Goal: Information Seeking & Learning: Find specific fact

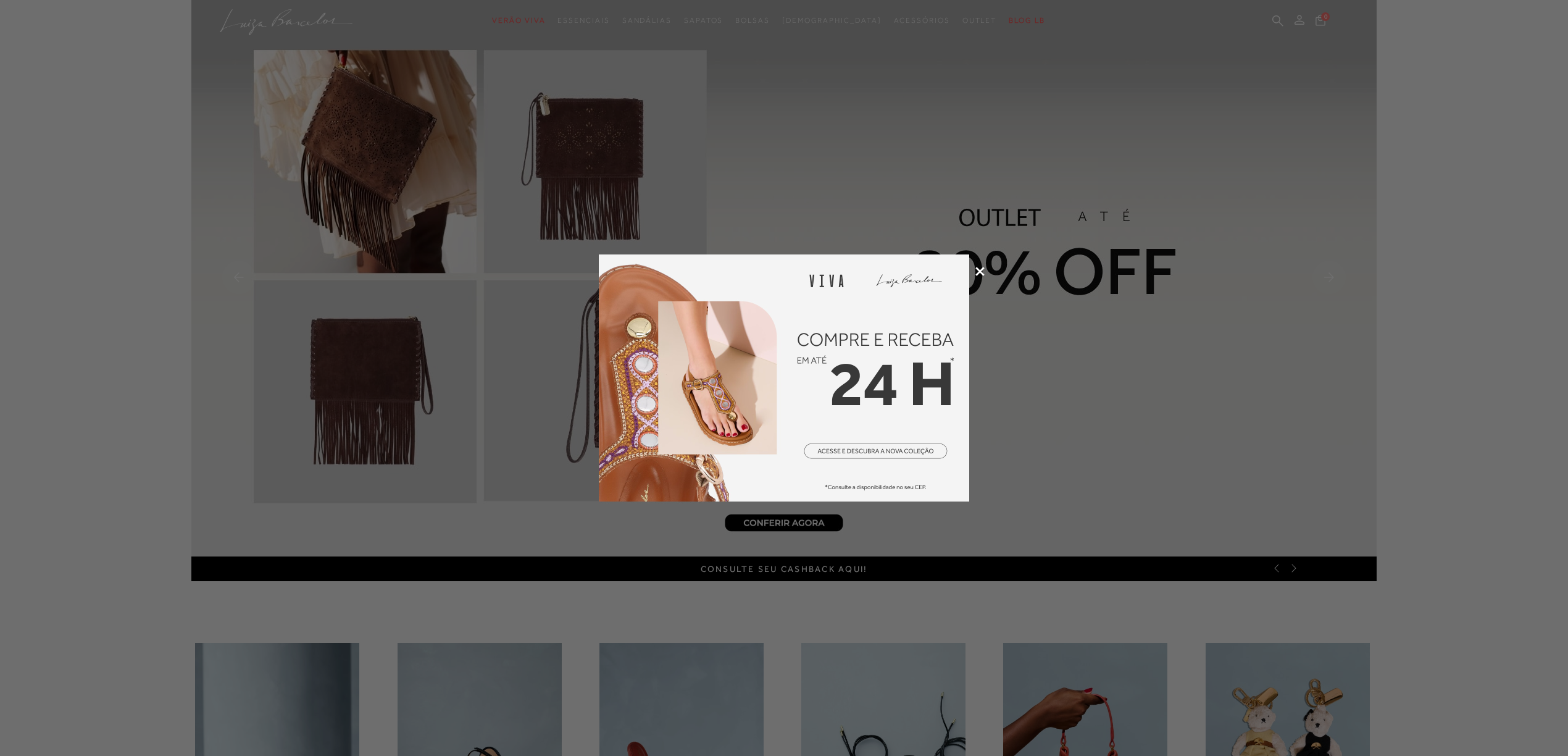
click at [980, 270] on icon at bounding box center [980, 272] width 9 height 9
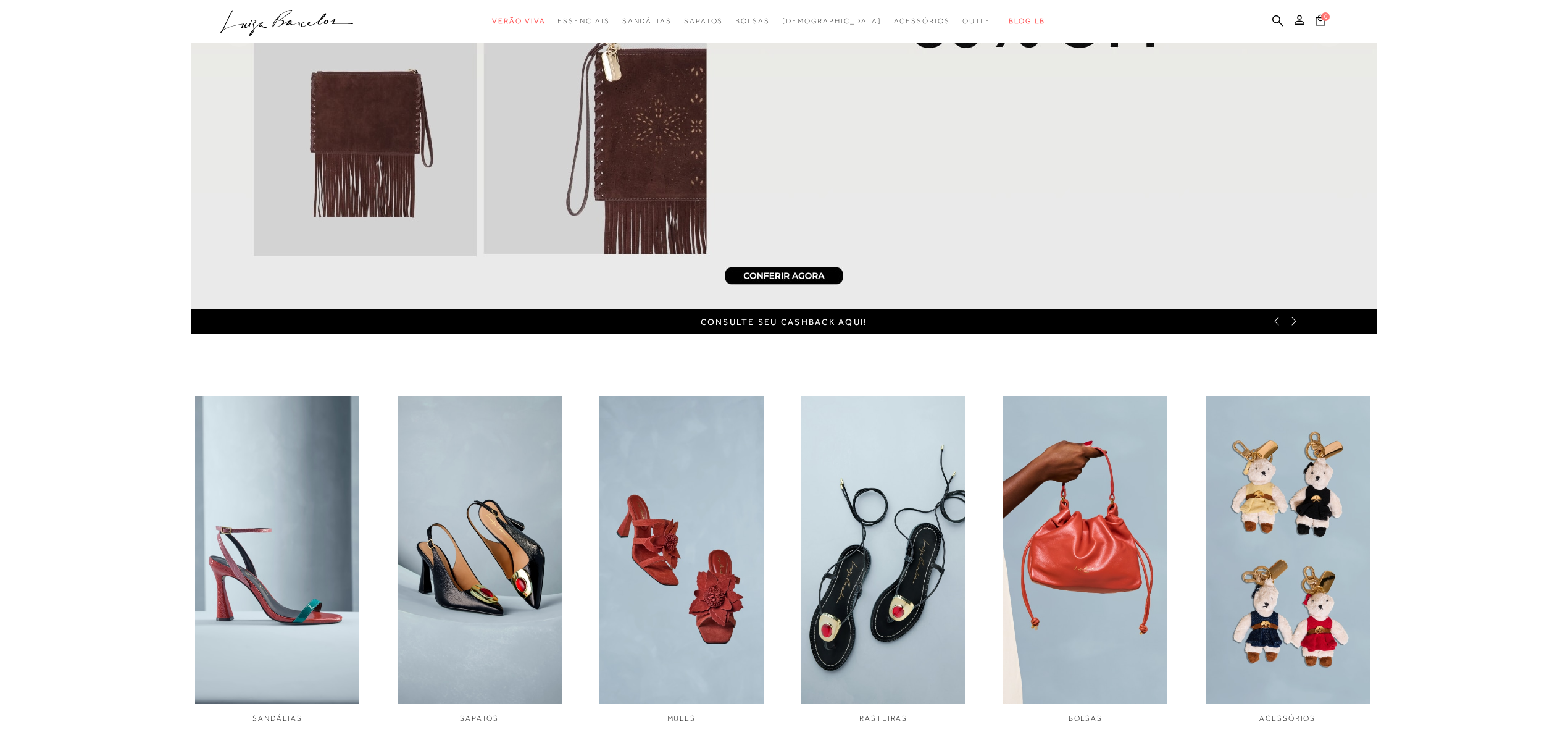
scroll to position [329, 0]
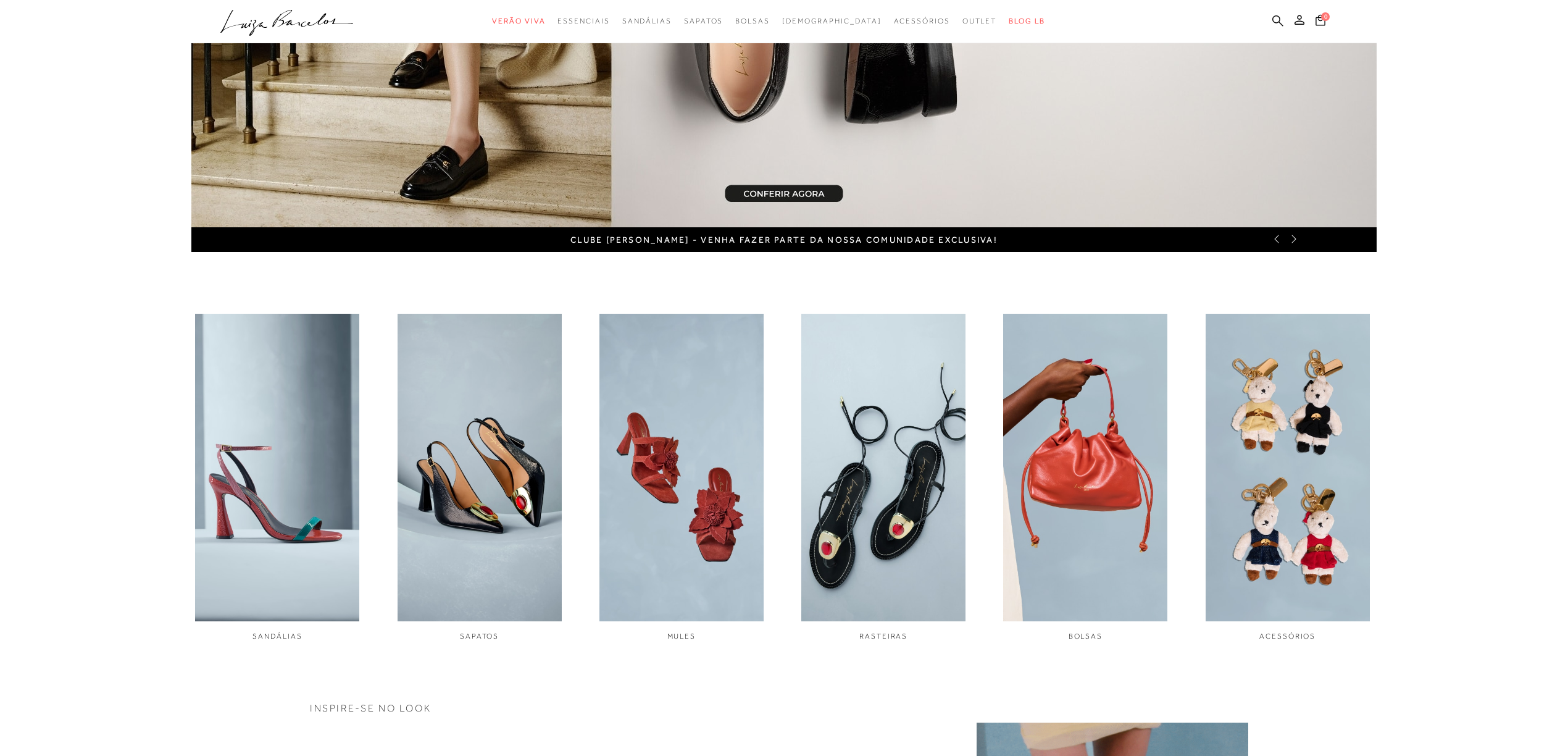
click at [1273, 18] on icon at bounding box center [1278, 21] width 11 height 11
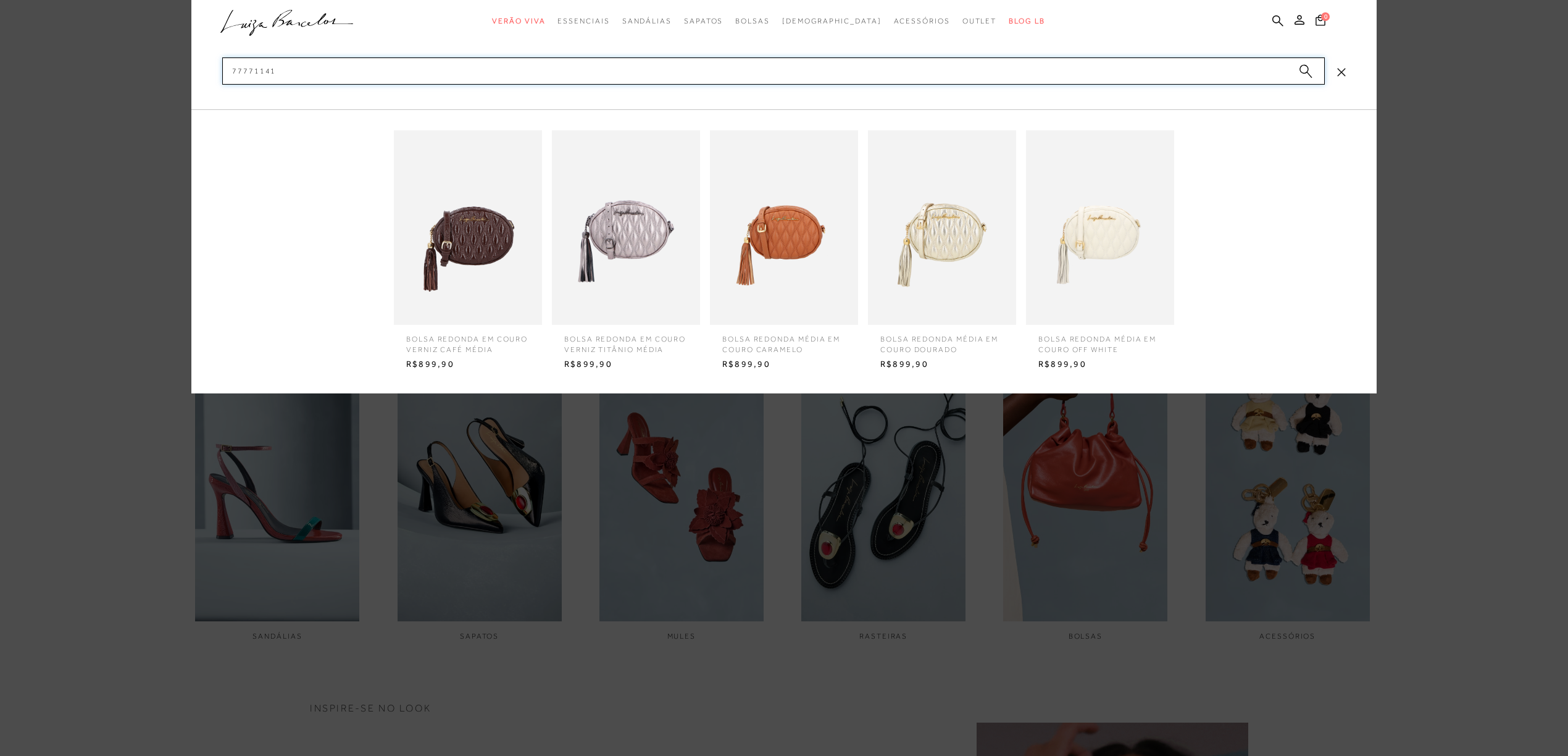
type input "77771141"
click at [448, 264] on img at bounding box center [468, 228] width 149 height 194
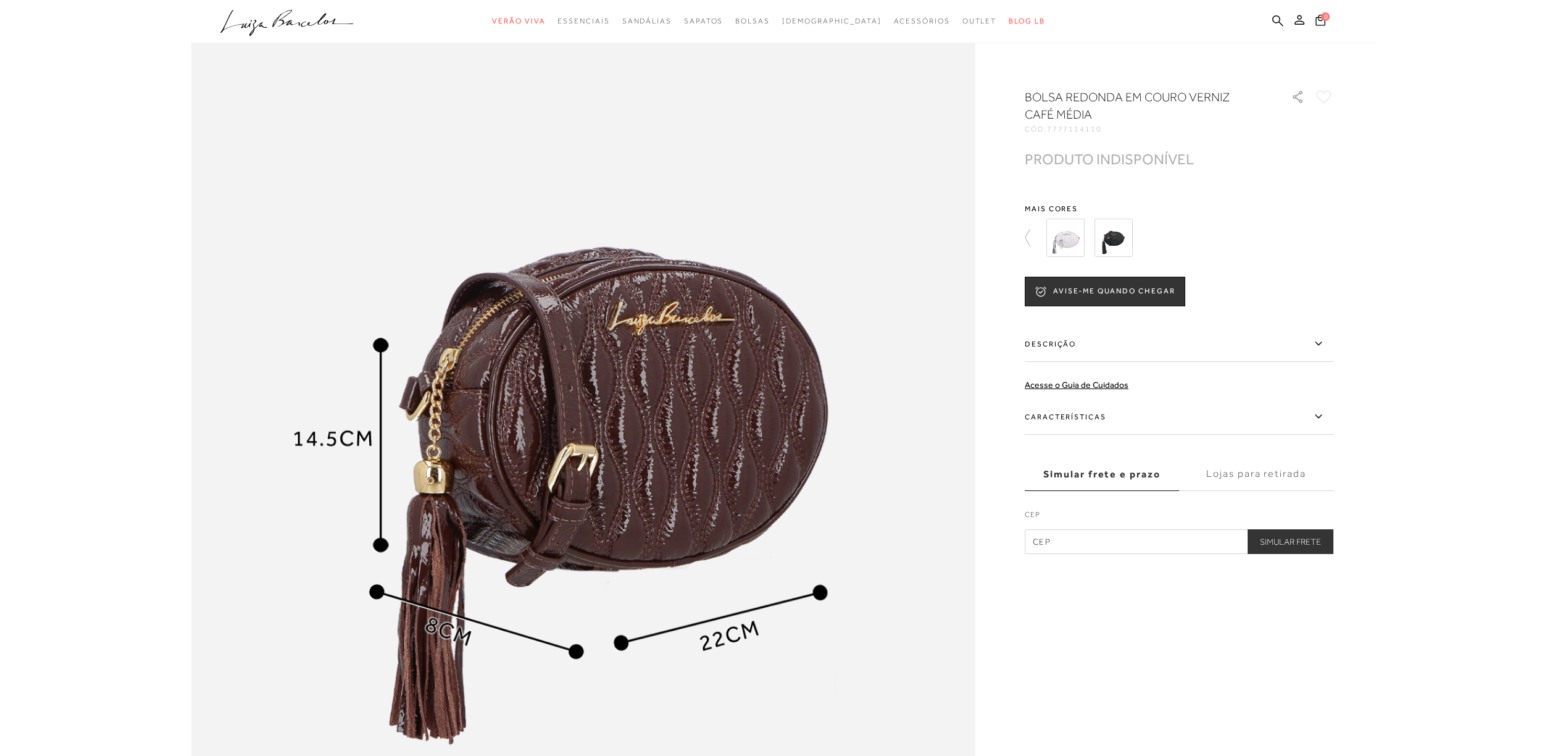
scroll to position [1399, 0]
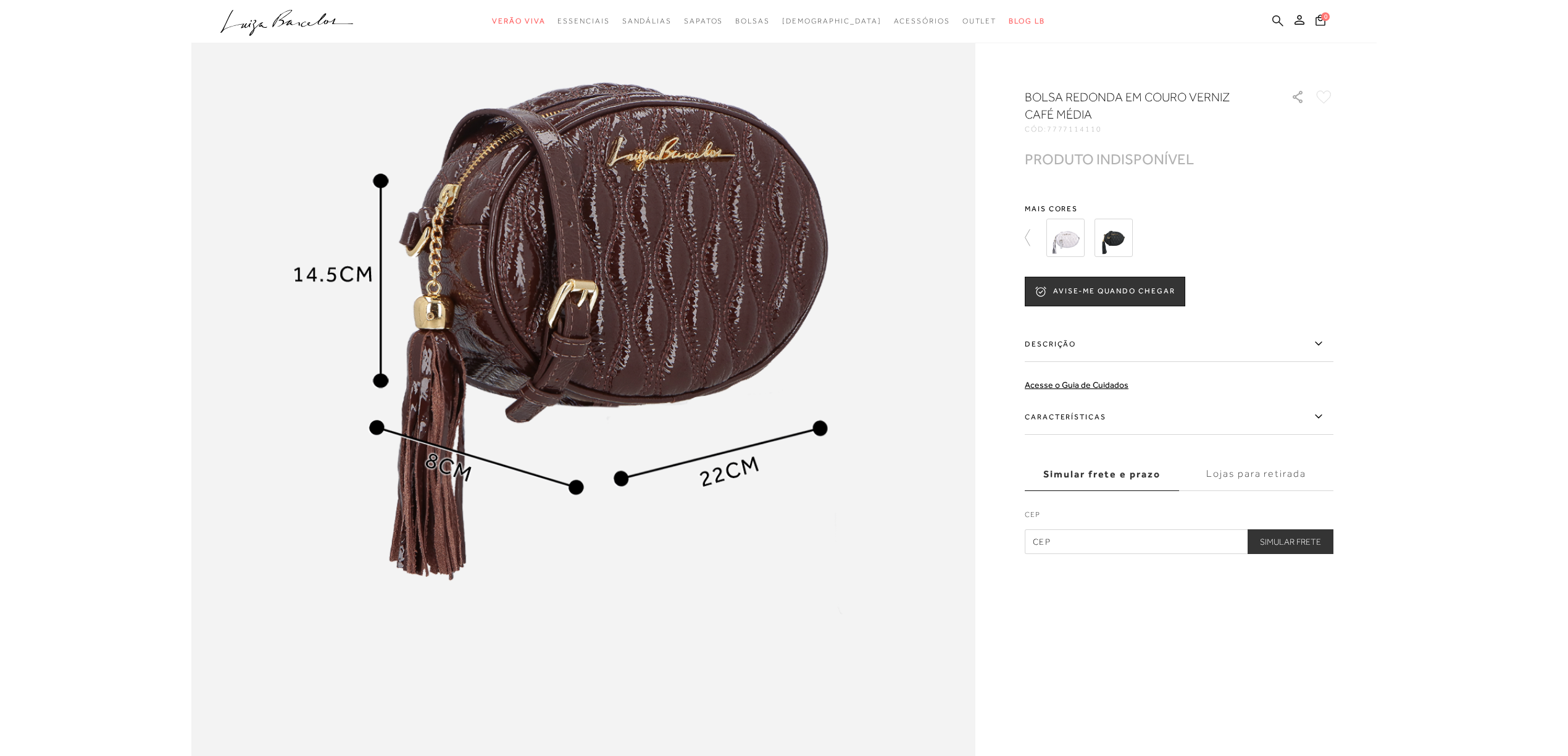
click at [1279, 17] on icon at bounding box center [1278, 21] width 11 height 11
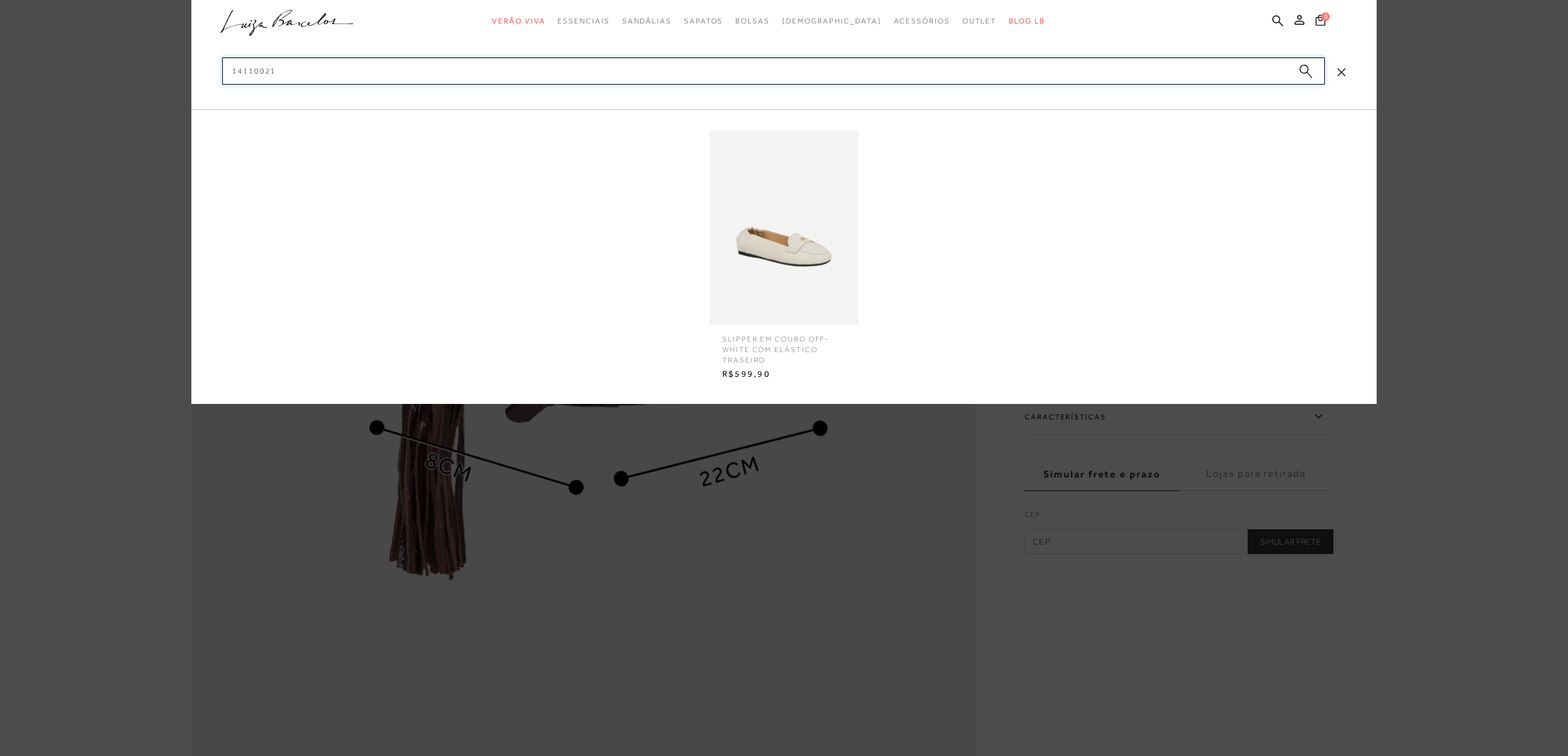
type input "14110021"
click at [821, 256] on img at bounding box center [784, 228] width 149 height 194
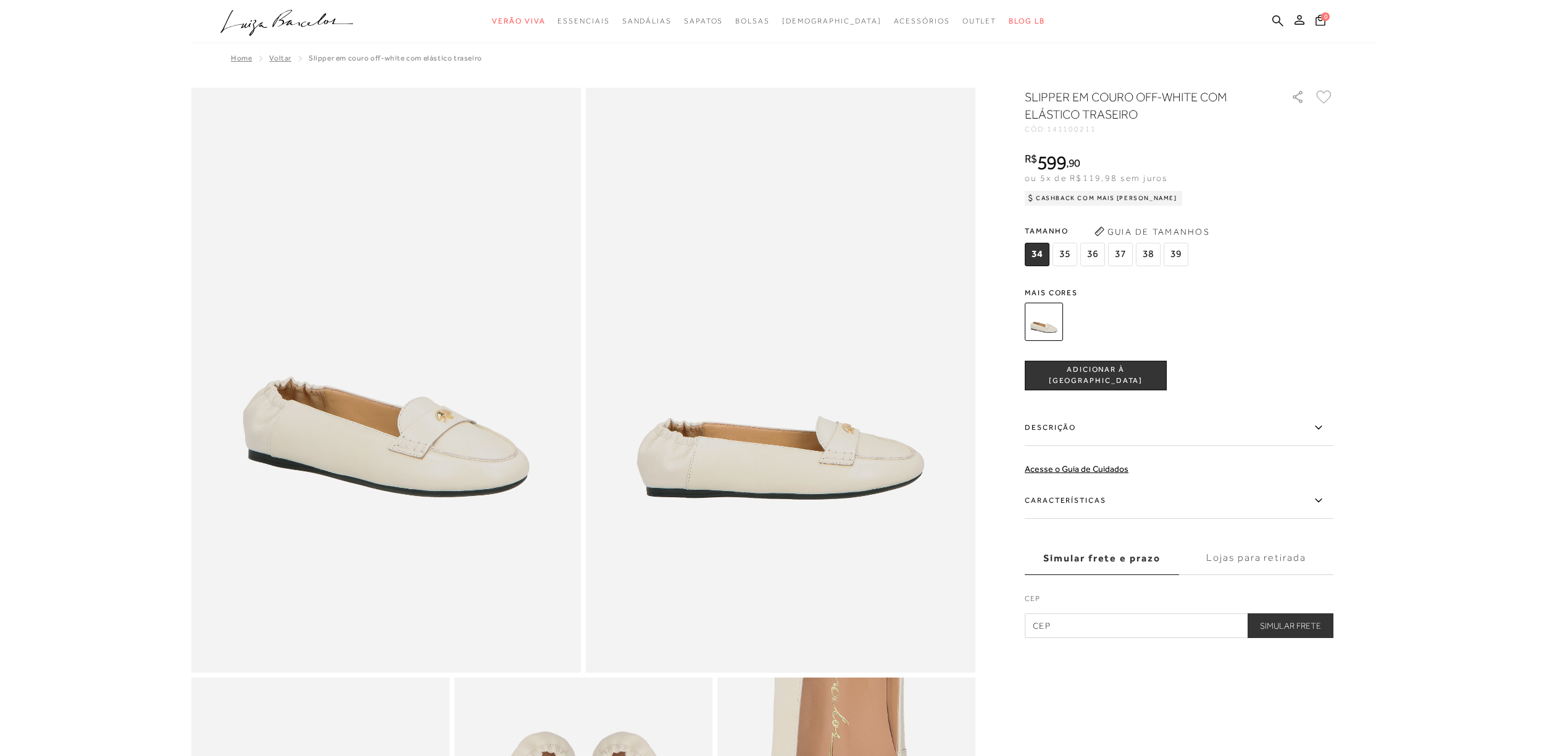
click at [1089, 423] on label "Descrição" at bounding box center [1179, 427] width 309 height 36
click at [0, 0] on input "Descrição" at bounding box center [0, 0] width 0 height 0
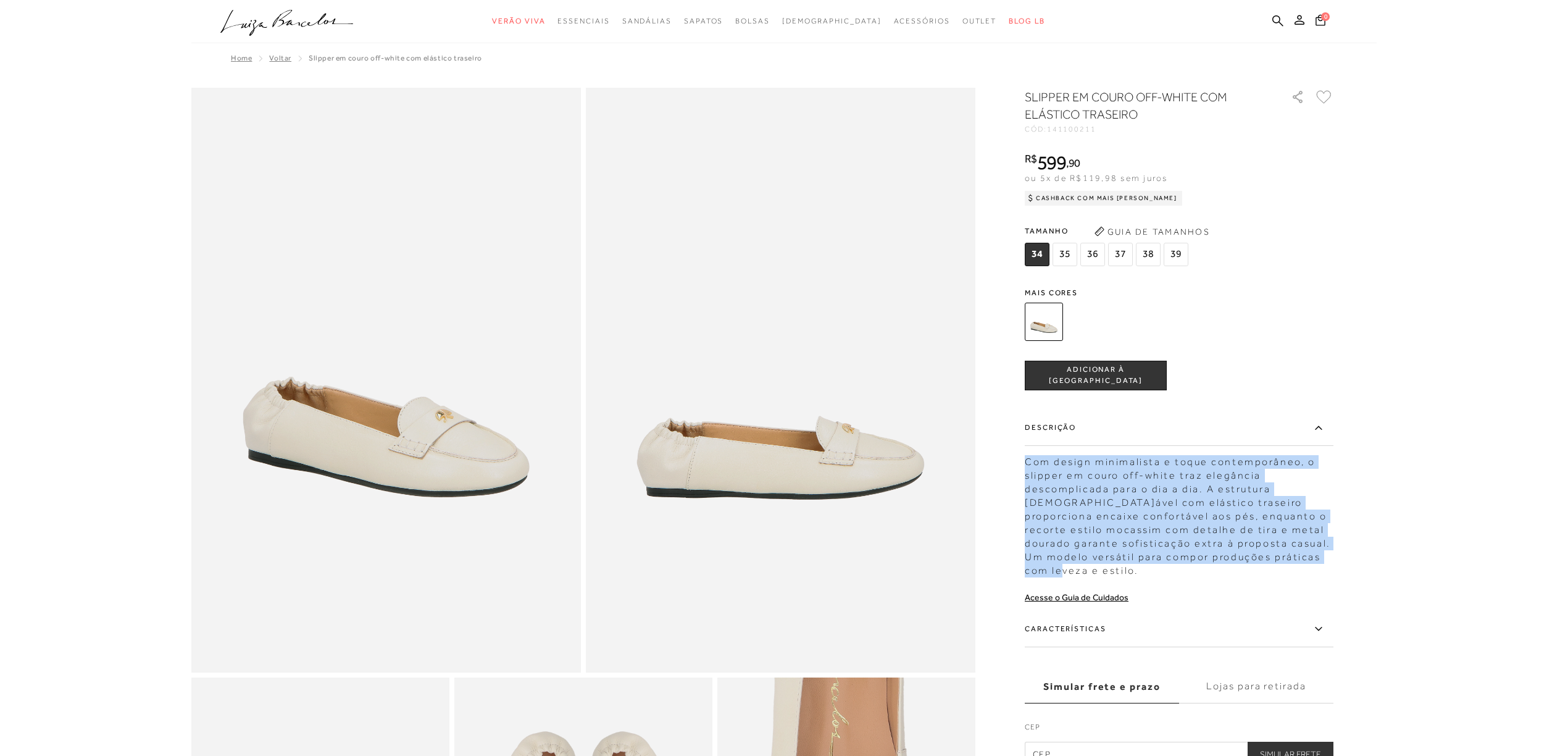
drag, startPoint x: 1027, startPoint y: 453, endPoint x: 1307, endPoint y: 558, distance: 299.0
click at [1307, 558] on div "Com design minimalista e toque contemporâneo, o slipper em couro off-white traz…" at bounding box center [1179, 513] width 309 height 129
copy div "Com design minimalista e toque contemporâneo, o slipper em couro off-white traz…"
click at [1273, 16] on icon at bounding box center [1278, 21] width 11 height 12
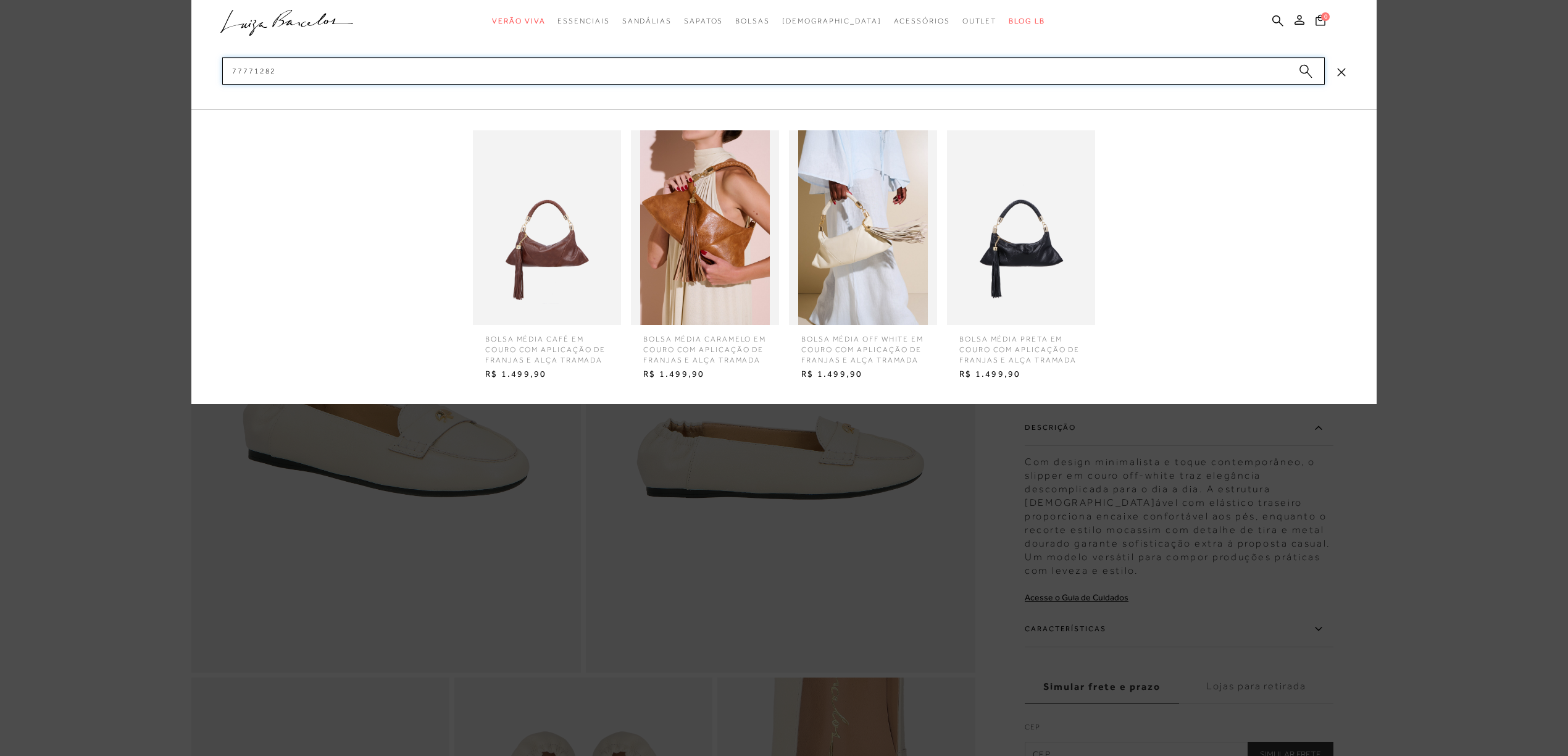
type input "77771282"
click at [751, 245] on img at bounding box center [705, 228] width 149 height 194
